Goal: Task Accomplishment & Management: Complete application form

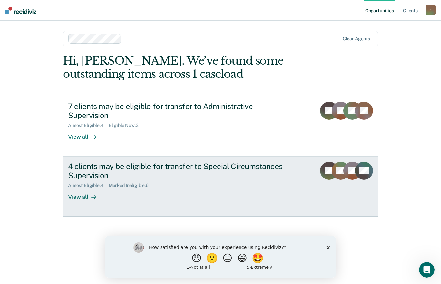
click at [78, 188] on div "View all" at bounding box center [86, 194] width 36 height 13
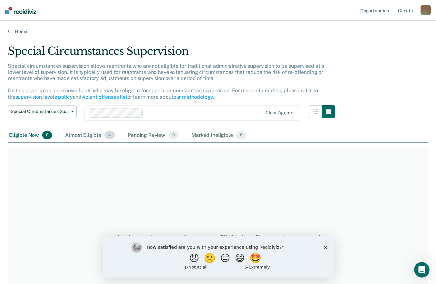
click at [89, 135] on div "Almost Eligible 4" at bounding box center [90, 135] width 52 height 14
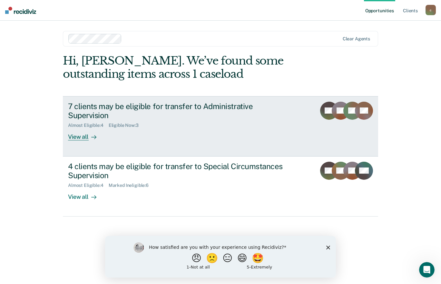
click at [89, 133] on div at bounding box center [93, 136] width 8 height 7
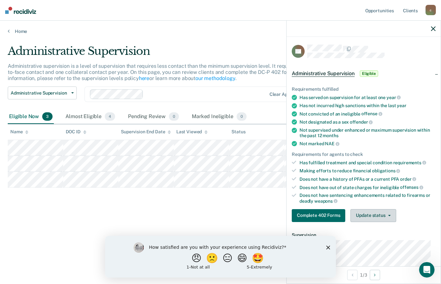
click at [373, 215] on button "Update status" at bounding box center [372, 215] width 45 height 13
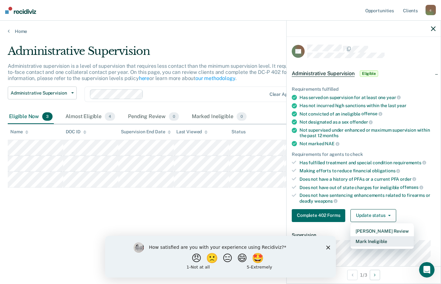
click at [374, 242] on button "Mark Ineligible" at bounding box center [381, 241] width 63 height 10
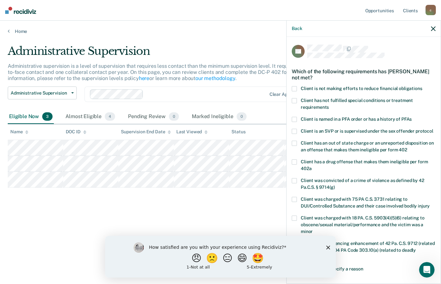
click at [339, 102] on label "Client has not fulfilled special conditions or treatment requirements" at bounding box center [364, 105] width 144 height 14
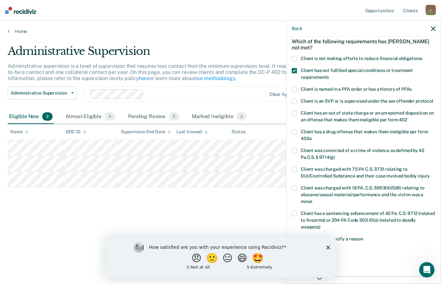
scroll to position [64, 0]
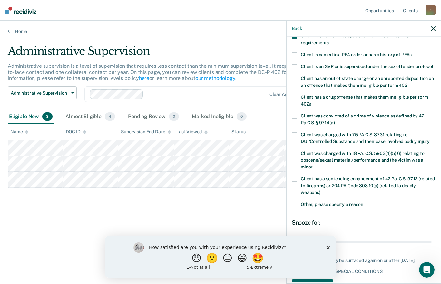
click at [321, 125] on span "Client was convicted of a crime of violence as defined by 42 Pa.C.S. § 9714(g)" at bounding box center [362, 119] width 123 height 12
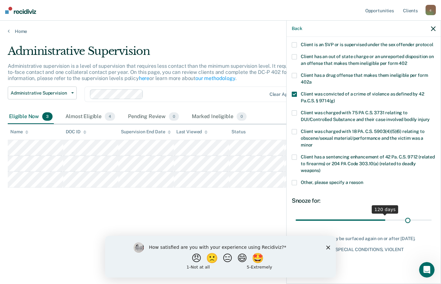
scroll to position [92, 0]
drag, startPoint x: 318, startPoint y: 214, endPoint x: 431, endPoint y: 215, distance: 113.5
type input "180"
click at [431, 215] on input "range" at bounding box center [364, 219] width 136 height 11
click at [328, 247] on polygon "Close survey" at bounding box center [328, 247] width 4 height 4
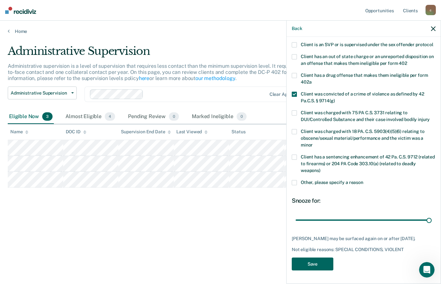
click at [324, 264] on button "Save" at bounding box center [313, 263] width 42 height 13
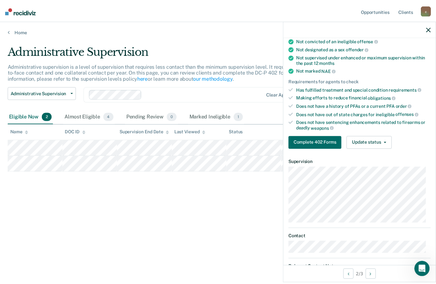
scroll to position [60, 0]
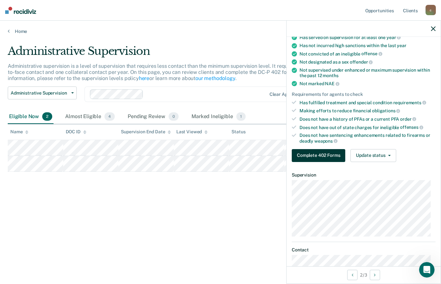
click at [337, 157] on button "Complete 402 Forms" at bounding box center [319, 155] width 54 height 13
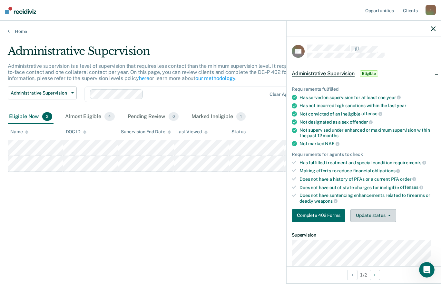
click at [373, 219] on button "Update status" at bounding box center [372, 215] width 45 height 13
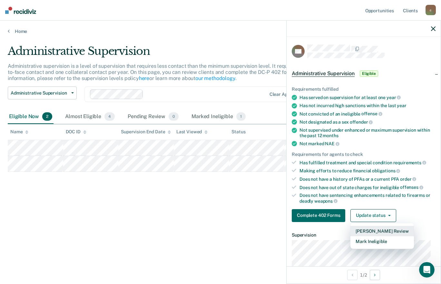
click at [371, 233] on button "[PERSON_NAME] Review" at bounding box center [381, 231] width 63 height 10
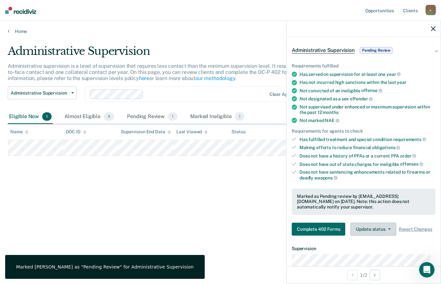
scroll to position [64, 0]
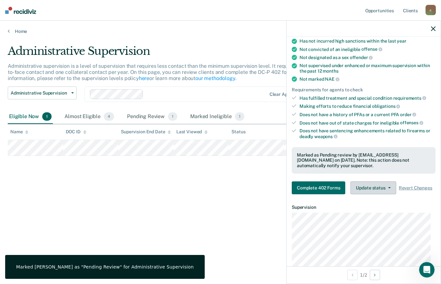
click at [385, 194] on button "Update status" at bounding box center [372, 187] width 45 height 13
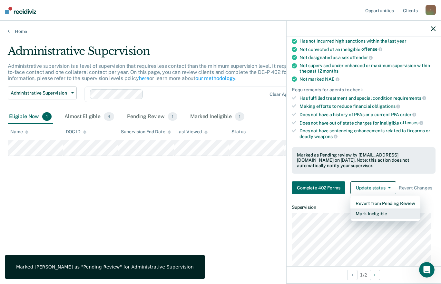
click at [380, 219] on button "Mark Ineligible" at bounding box center [385, 213] width 70 height 10
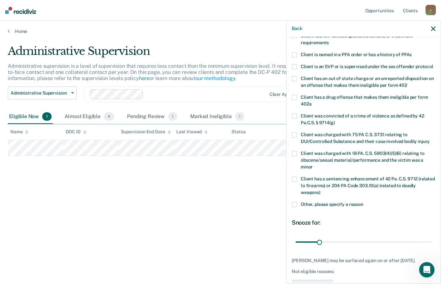
click at [332, 139] on span "Client was charged with 75 PA C.S. 3731 relating to DUI/Controlled Substance an…" at bounding box center [365, 138] width 129 height 12
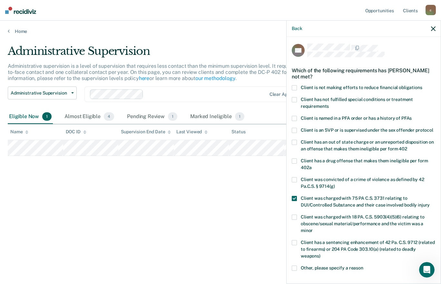
scroll to position [0, 0]
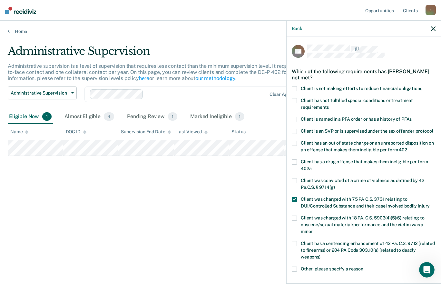
click at [369, 89] on span "Client is not making efforts to reduce financial obligations" at bounding box center [362, 88] width 122 height 5
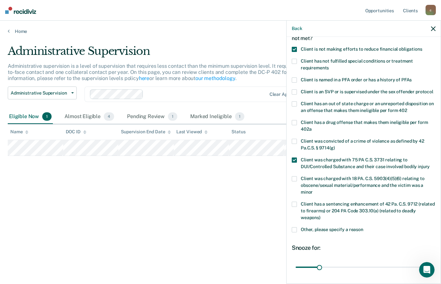
scroll to position [98, 0]
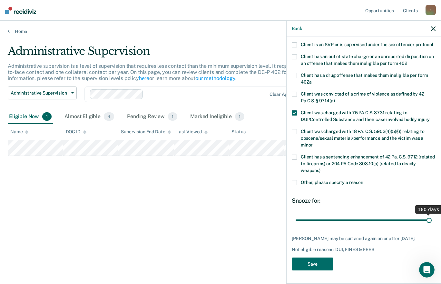
drag, startPoint x: 318, startPoint y: 215, endPoint x: 434, endPoint y: 218, distance: 116.1
type input "180"
click at [432, 218] on input "range" at bounding box center [364, 219] width 136 height 11
click at [311, 262] on button "Save" at bounding box center [313, 263] width 42 height 13
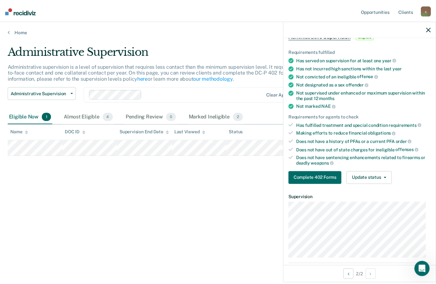
scroll to position [0, 0]
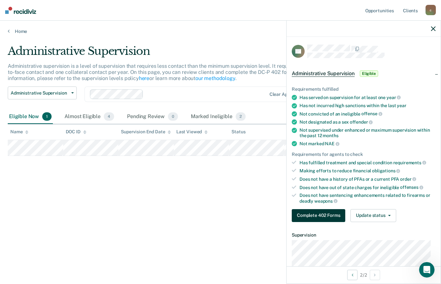
click at [328, 214] on button "Complete 402 Forms" at bounding box center [319, 215] width 54 height 13
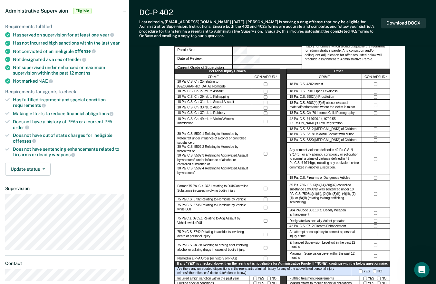
scroll to position [129, 0]
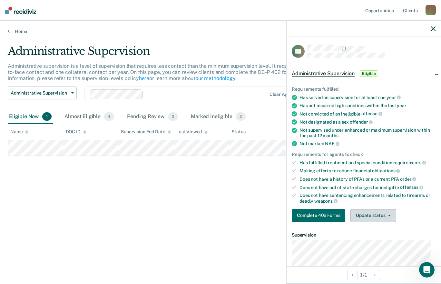
click at [391, 213] on button "Update status" at bounding box center [372, 215] width 45 height 13
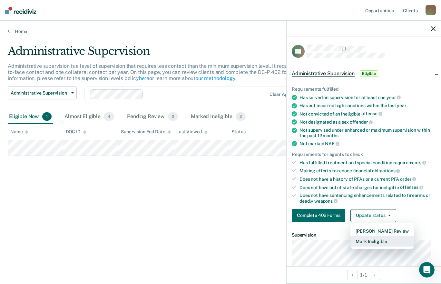
click at [386, 241] on button "Mark Ineligible" at bounding box center [381, 241] width 63 height 10
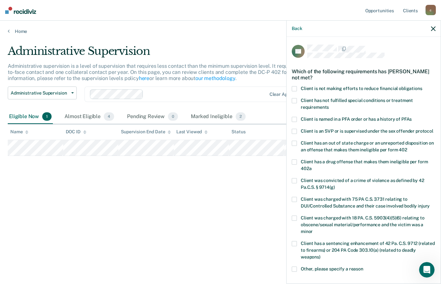
click at [329, 152] on span "Client has an out of state charge or an unreported disposition on an offense th…" at bounding box center [367, 146] width 133 height 12
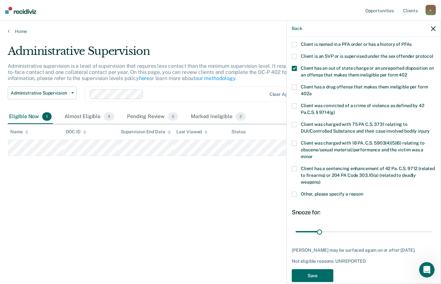
scroll to position [92, 0]
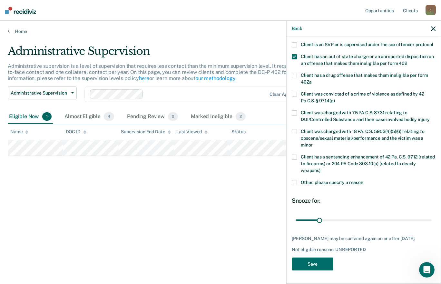
click at [319, 93] on span "Client was convicted of a crime of violence as defined by 42 Pa.C.S. § 9714(g)" at bounding box center [362, 97] width 123 height 12
click at [295, 58] on span at bounding box center [294, 56] width 5 height 5
drag, startPoint x: 319, startPoint y: 221, endPoint x: 436, endPoint y: 225, distance: 117.7
type input "180"
click at [432, 225] on input "range" at bounding box center [364, 219] width 136 height 11
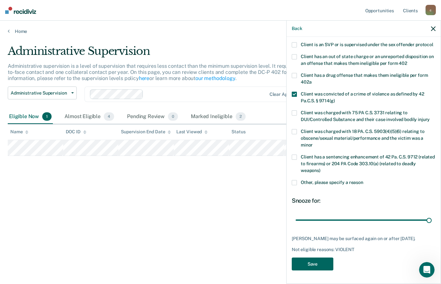
click at [316, 267] on button "Save" at bounding box center [313, 263] width 42 height 13
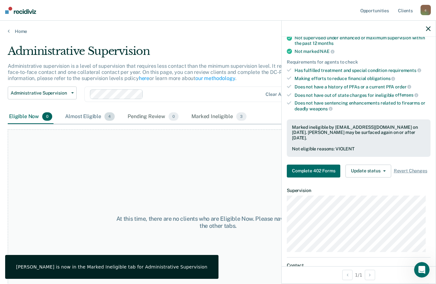
click at [100, 118] on div "Almost Eligible 4" at bounding box center [90, 117] width 52 height 14
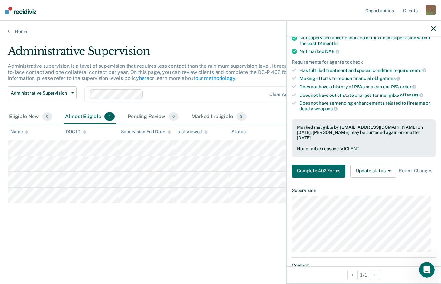
scroll to position [92, 0]
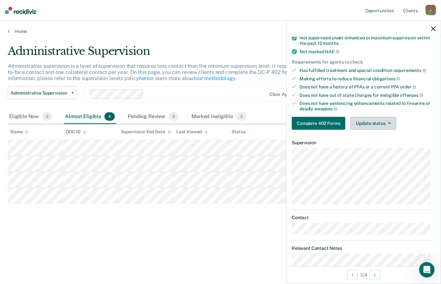
click at [389, 122] on icon "button" at bounding box center [389, 122] width 3 height 1
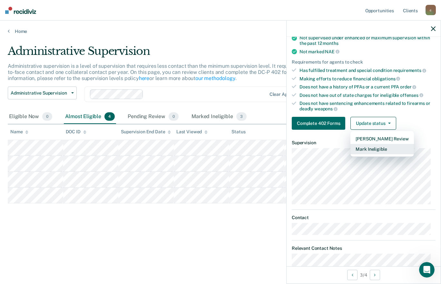
click at [382, 149] on button "Mark Ineligible" at bounding box center [381, 149] width 63 height 10
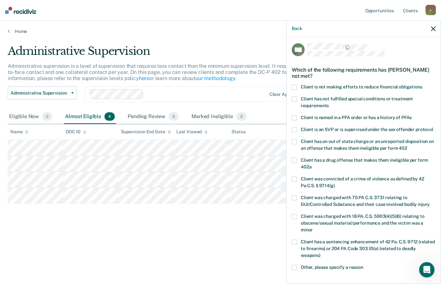
scroll to position [1, 0]
click at [293, 99] on span at bounding box center [294, 99] width 5 height 5
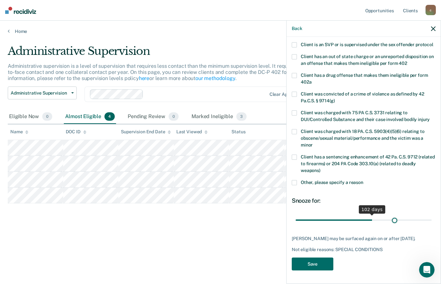
scroll to position [92, 0]
drag, startPoint x: 318, startPoint y: 215, endPoint x: 429, endPoint y: 224, distance: 110.9
type input "180"
click at [429, 224] on input "range" at bounding box center [364, 219] width 136 height 11
click at [312, 265] on button "Save" at bounding box center [313, 263] width 42 height 13
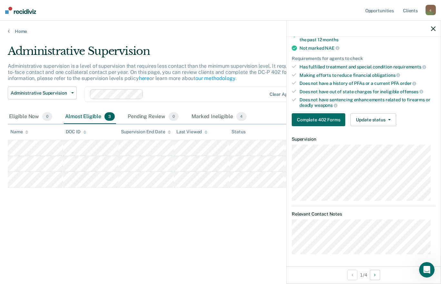
scroll to position [0, 0]
